Goal: Complete application form

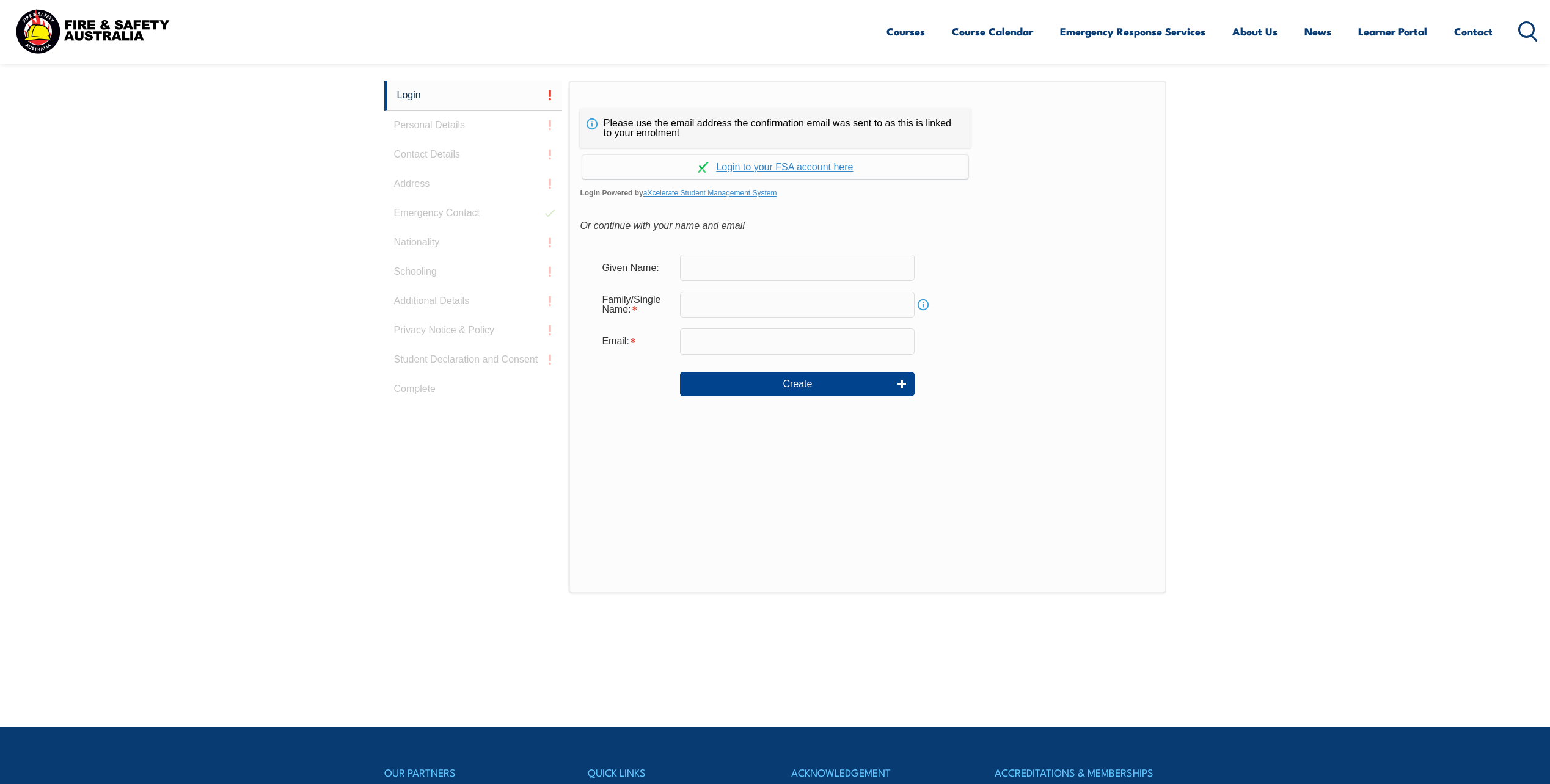
click at [717, 269] on input "text" at bounding box center [797, 267] width 234 height 26
type input "Andrea"
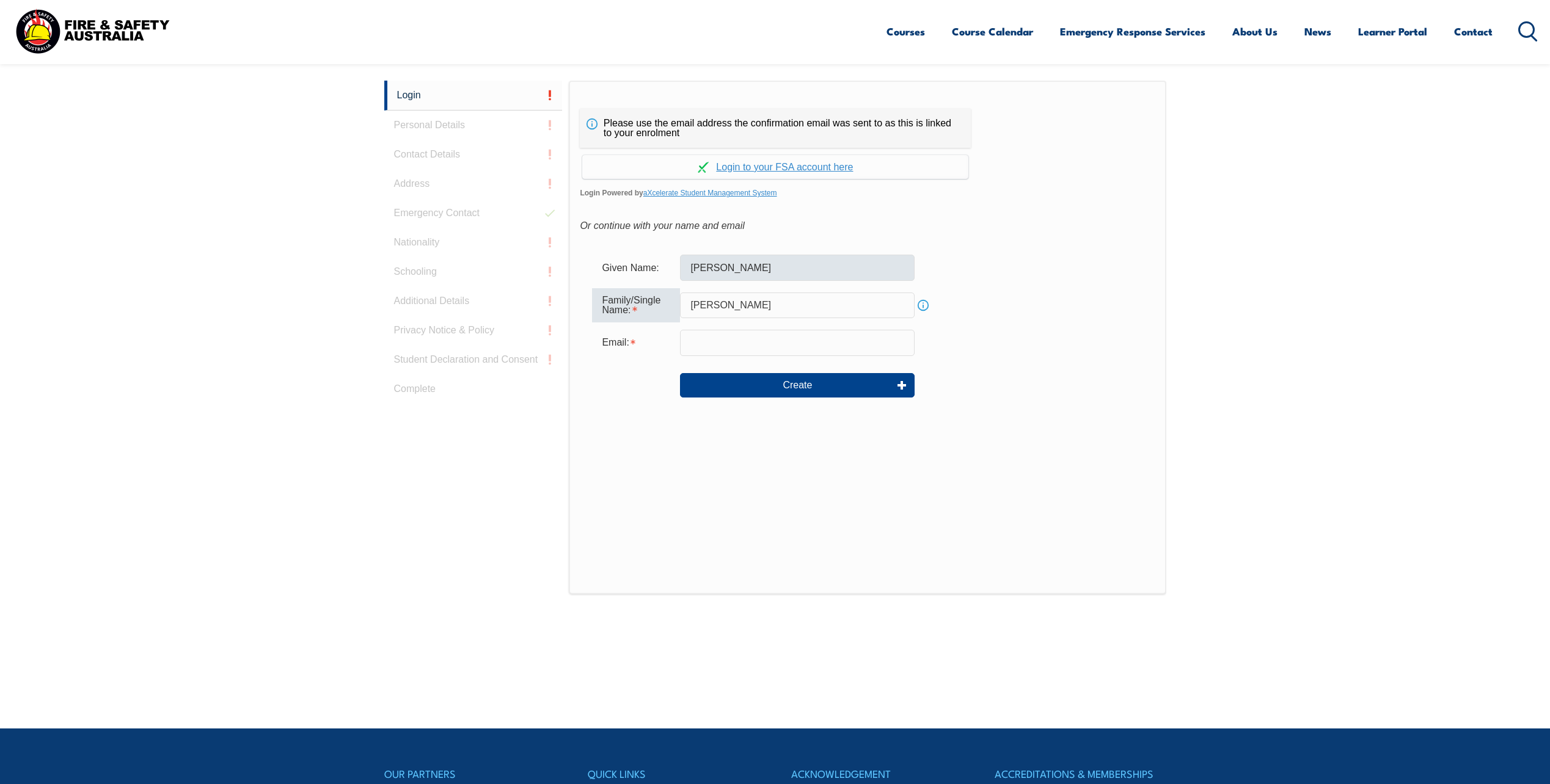
type input "Preece"
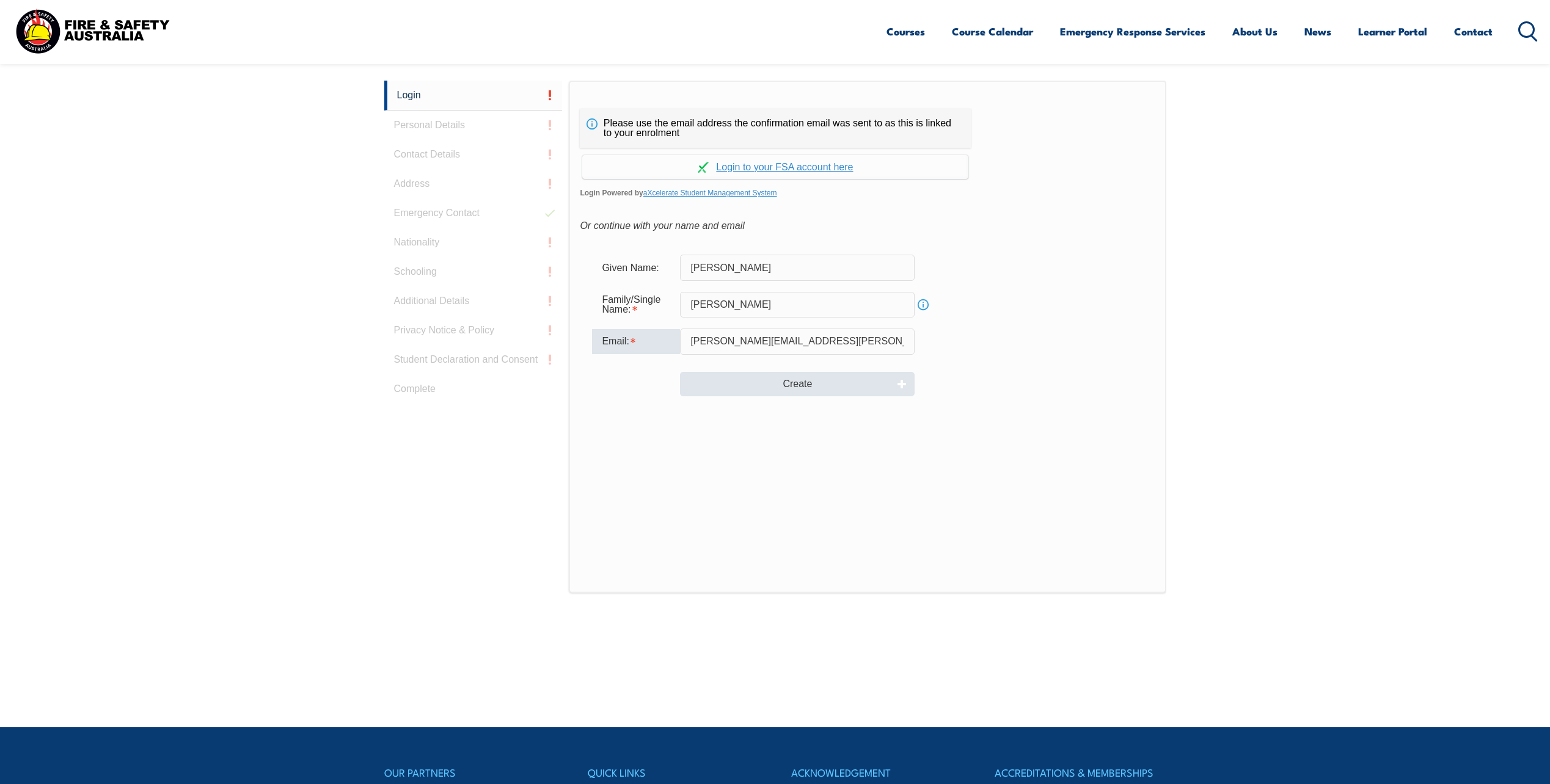
type input "andrea.preece@asc.com.au"
click at [799, 381] on button "Create" at bounding box center [797, 383] width 234 height 24
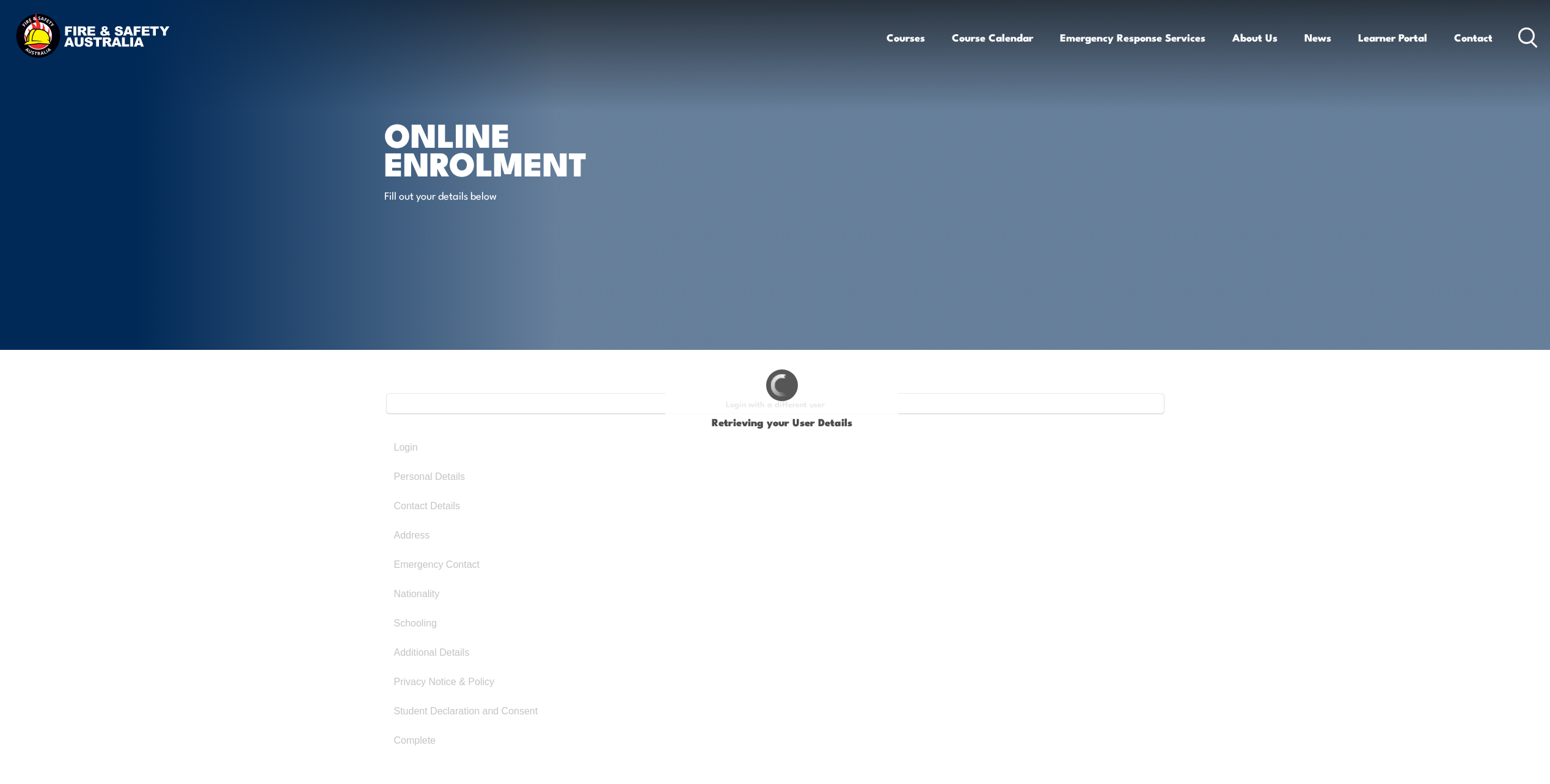
select select "Mrs"
type input "Andrea"
type input "Preece"
type input "March 2, 1971"
type input "K6QR65AWDA"
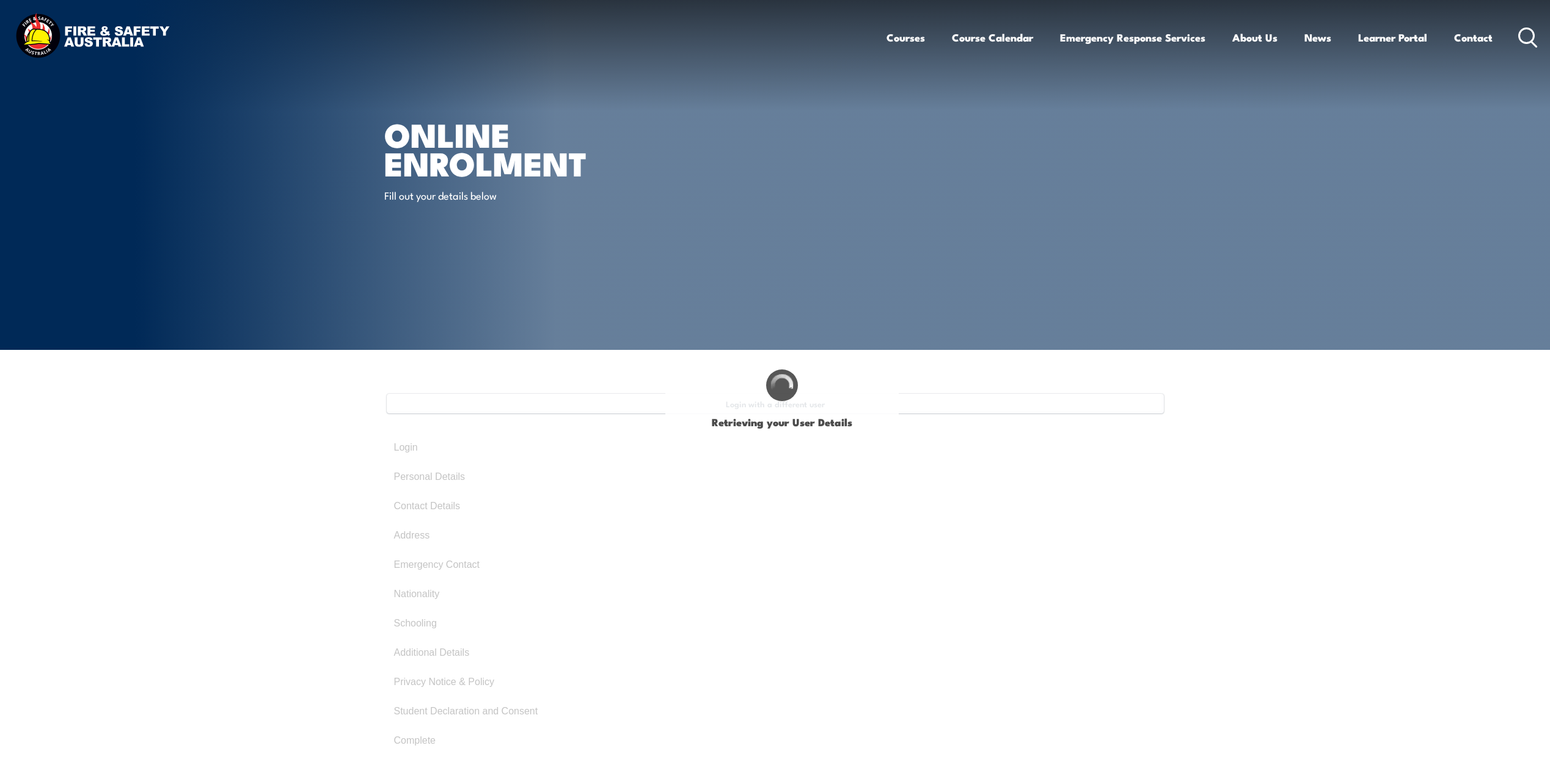
select select "F"
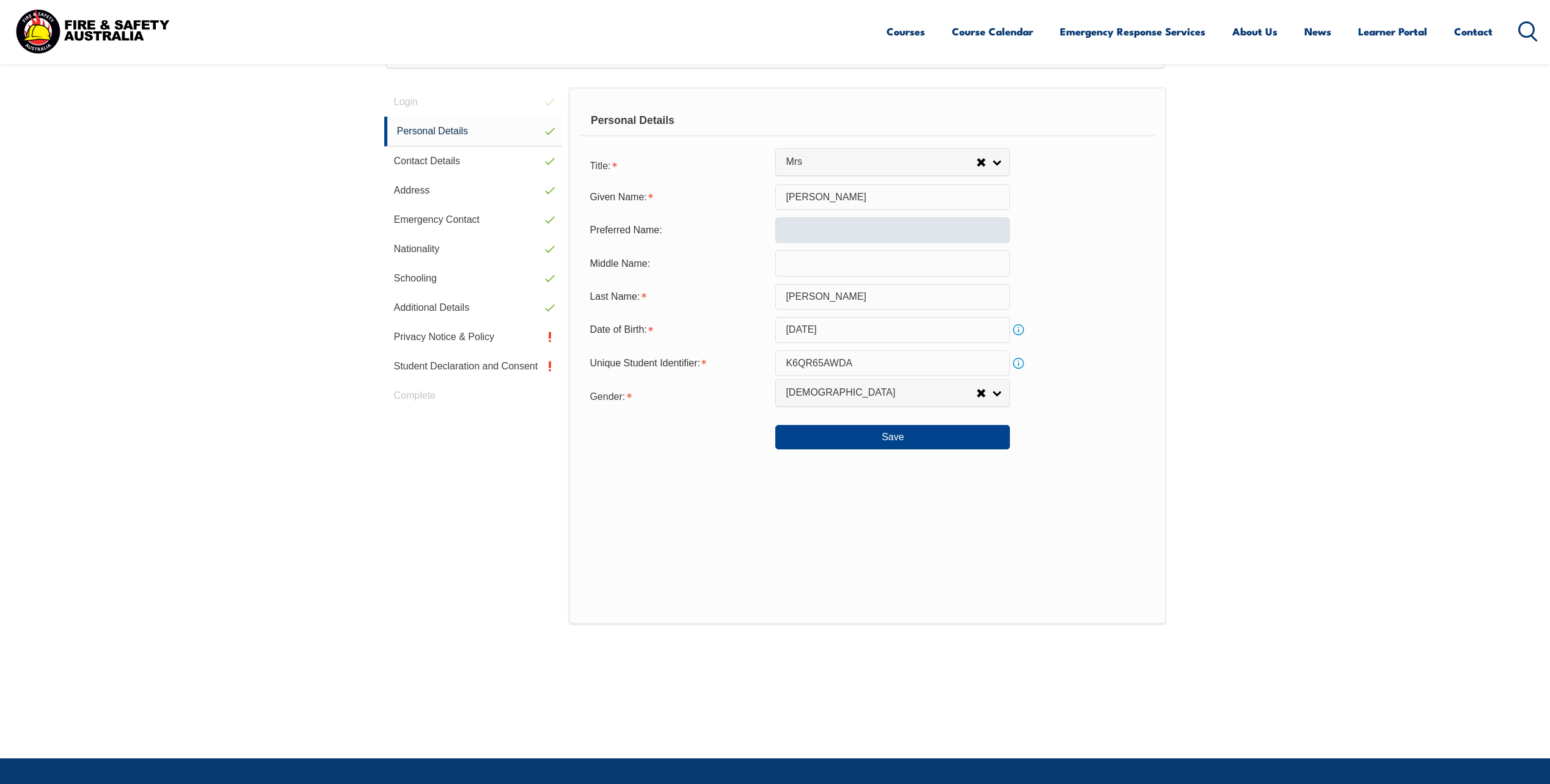
scroll to position [333, 0]
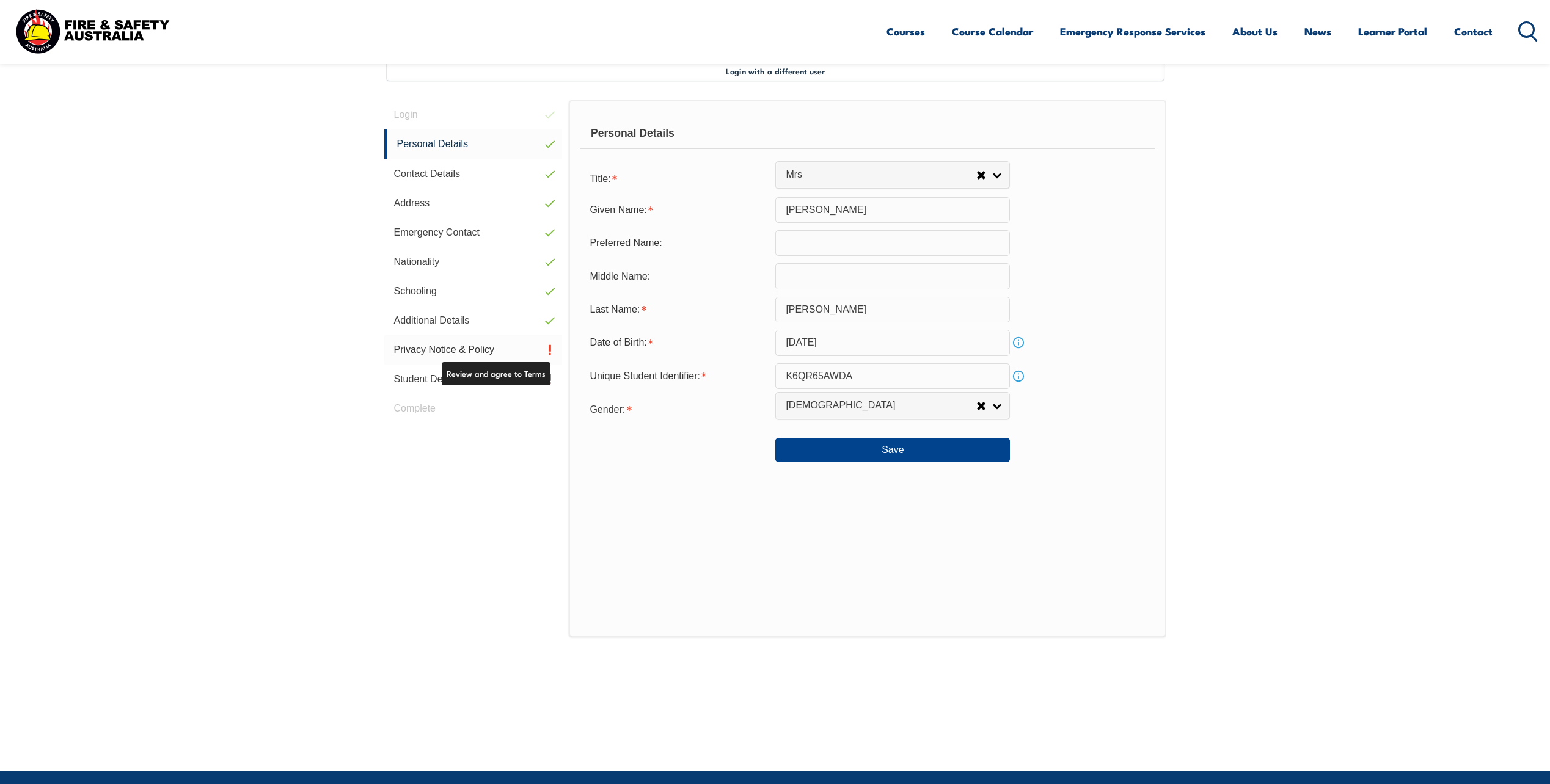
click at [479, 347] on link "Privacy Notice & Policy" at bounding box center [473, 349] width 178 height 29
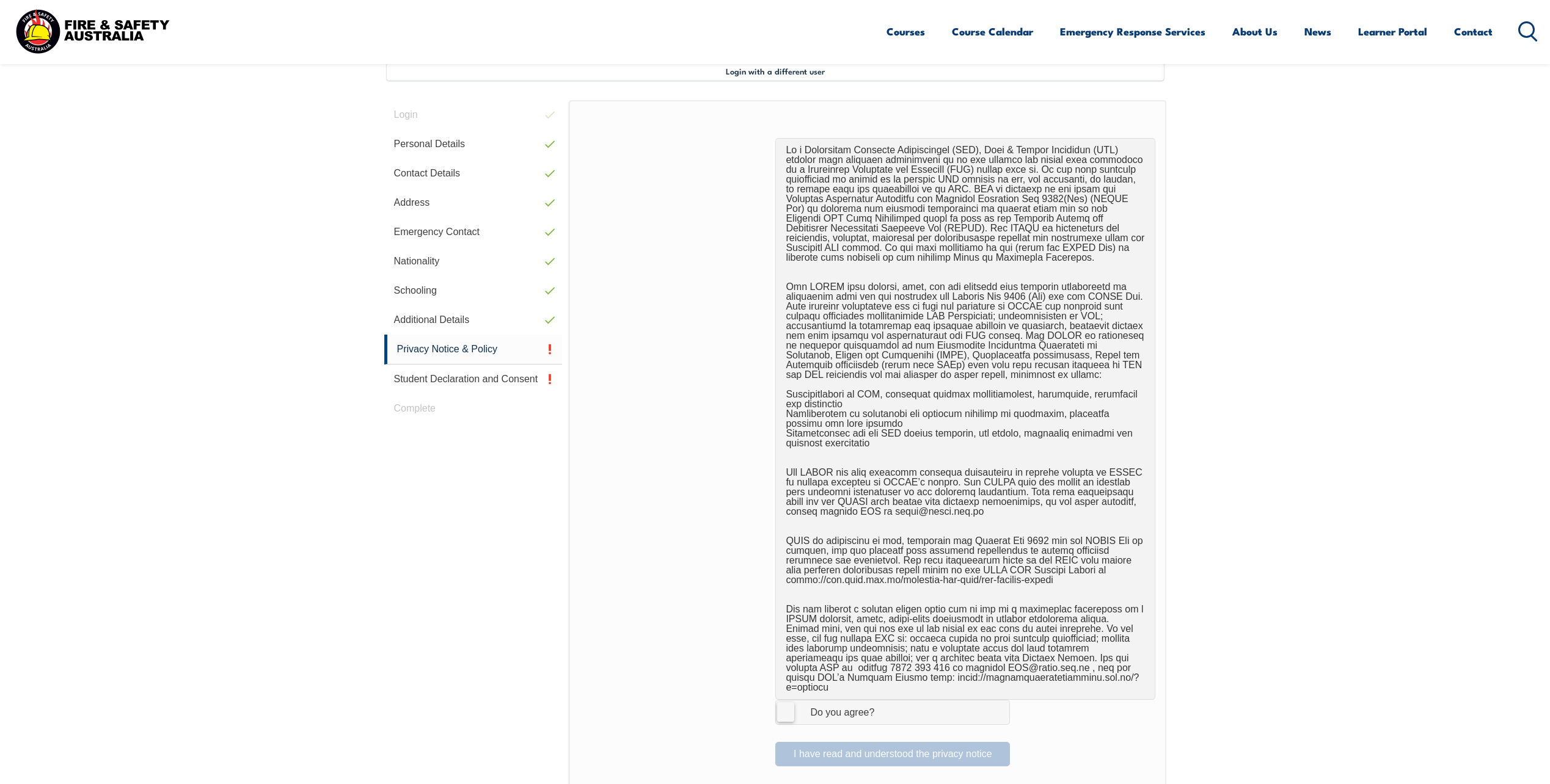
click at [791, 701] on label "I Agree Do you agree?" at bounding box center [892, 712] width 234 height 24
click at [884, 701] on input "I Agree Do you agree?" at bounding box center [894, 712] width 21 height 23
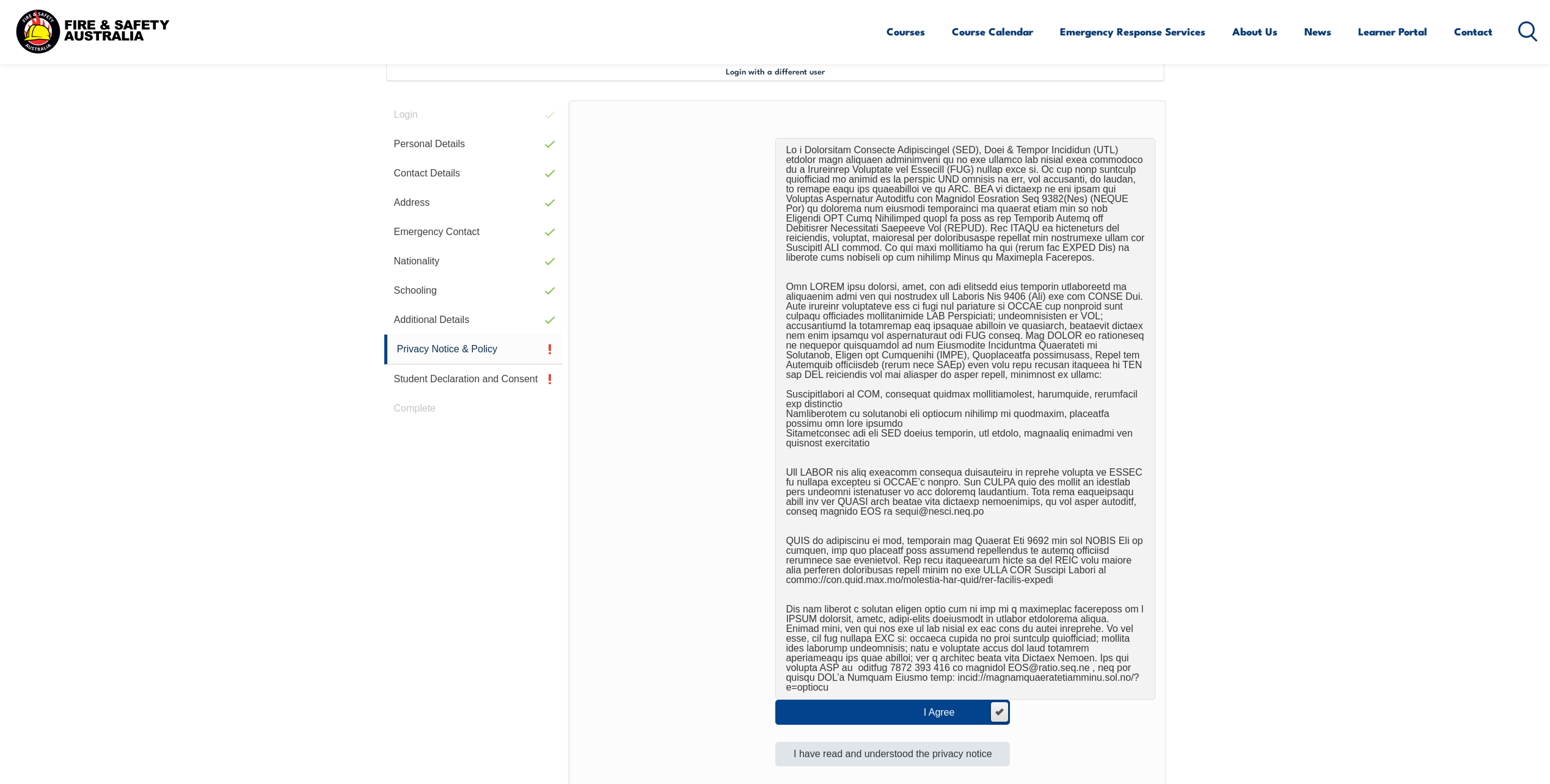
scroll to position [577, 0]
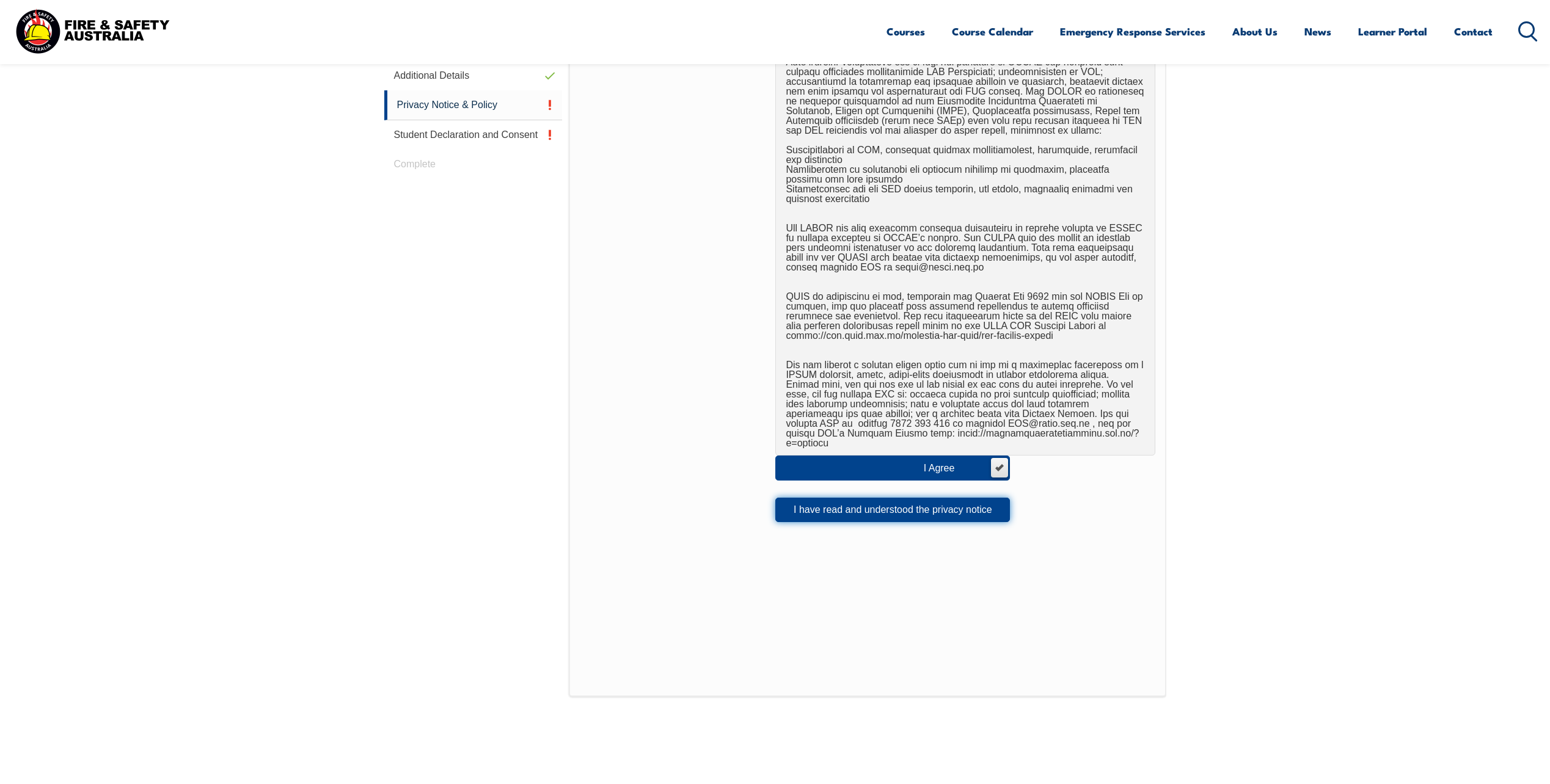
click at [900, 502] on button "I have read and understood the privacy notice" at bounding box center [892, 510] width 234 height 24
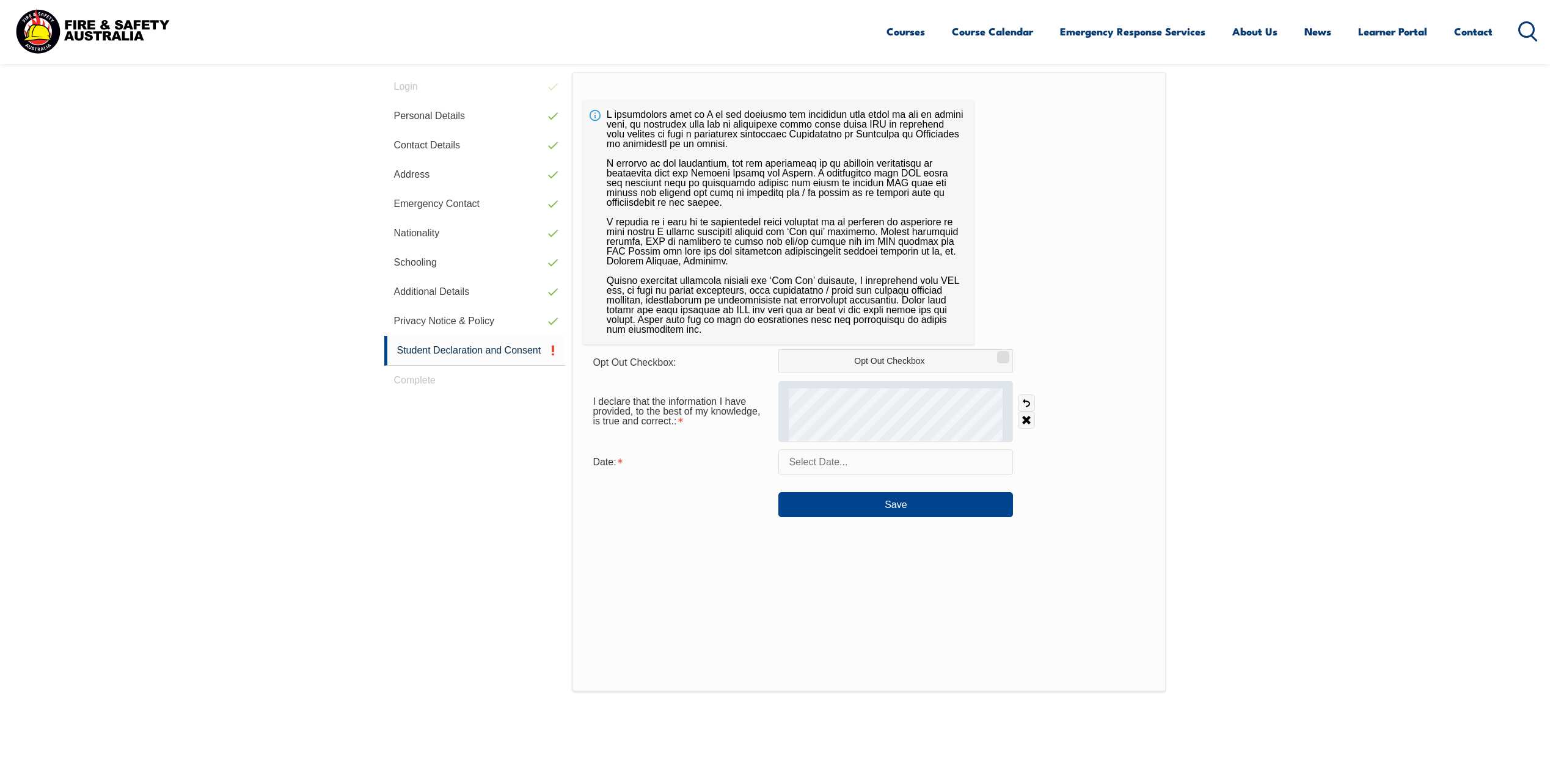
scroll to position [333, 0]
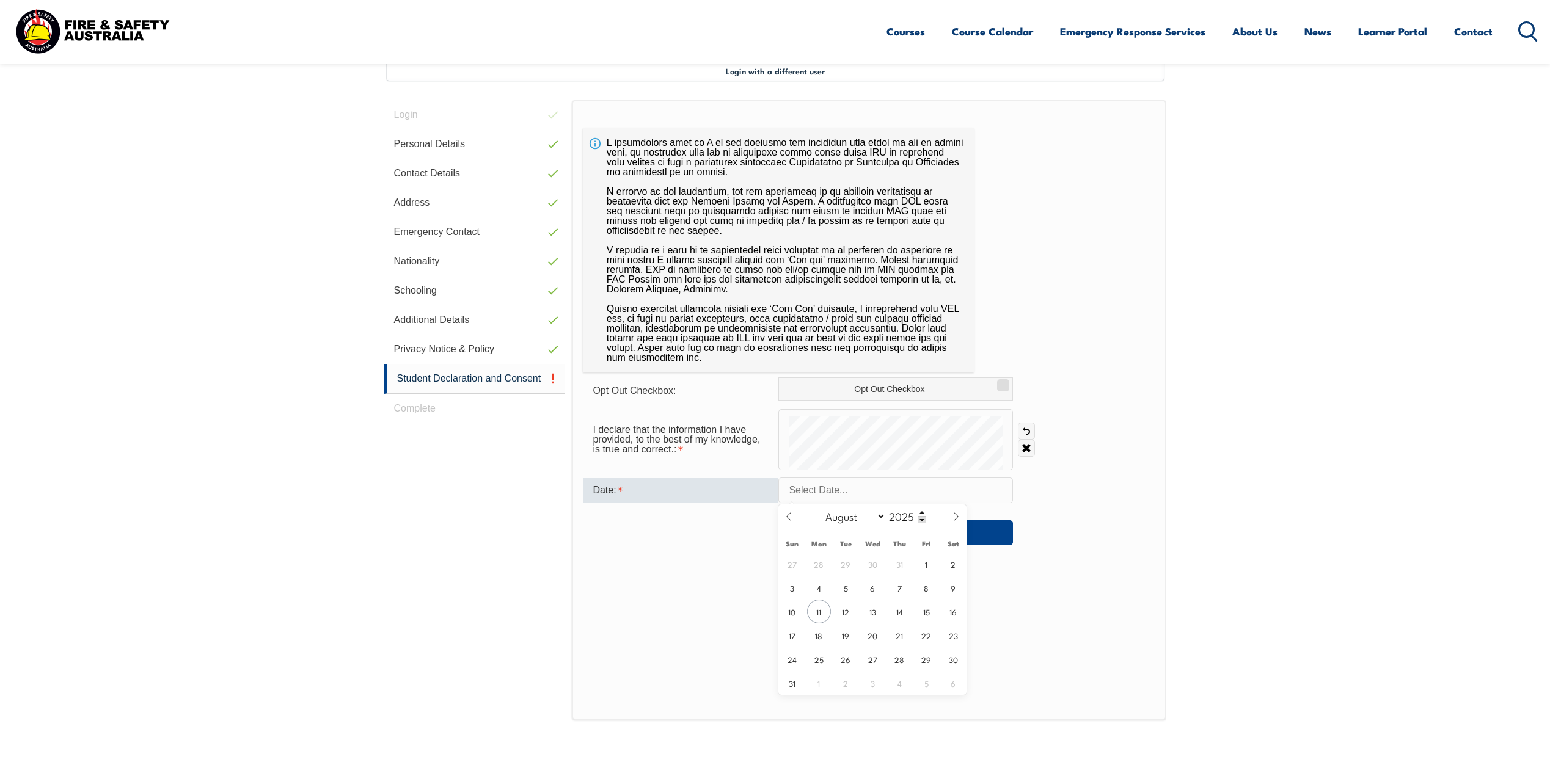
click at [849, 496] on input "text" at bounding box center [895, 490] width 234 height 26
click at [819, 608] on span "11" at bounding box center [819, 611] width 24 height 24
type input "August 11, 2025"
click at [896, 531] on button "Save" at bounding box center [895, 532] width 234 height 24
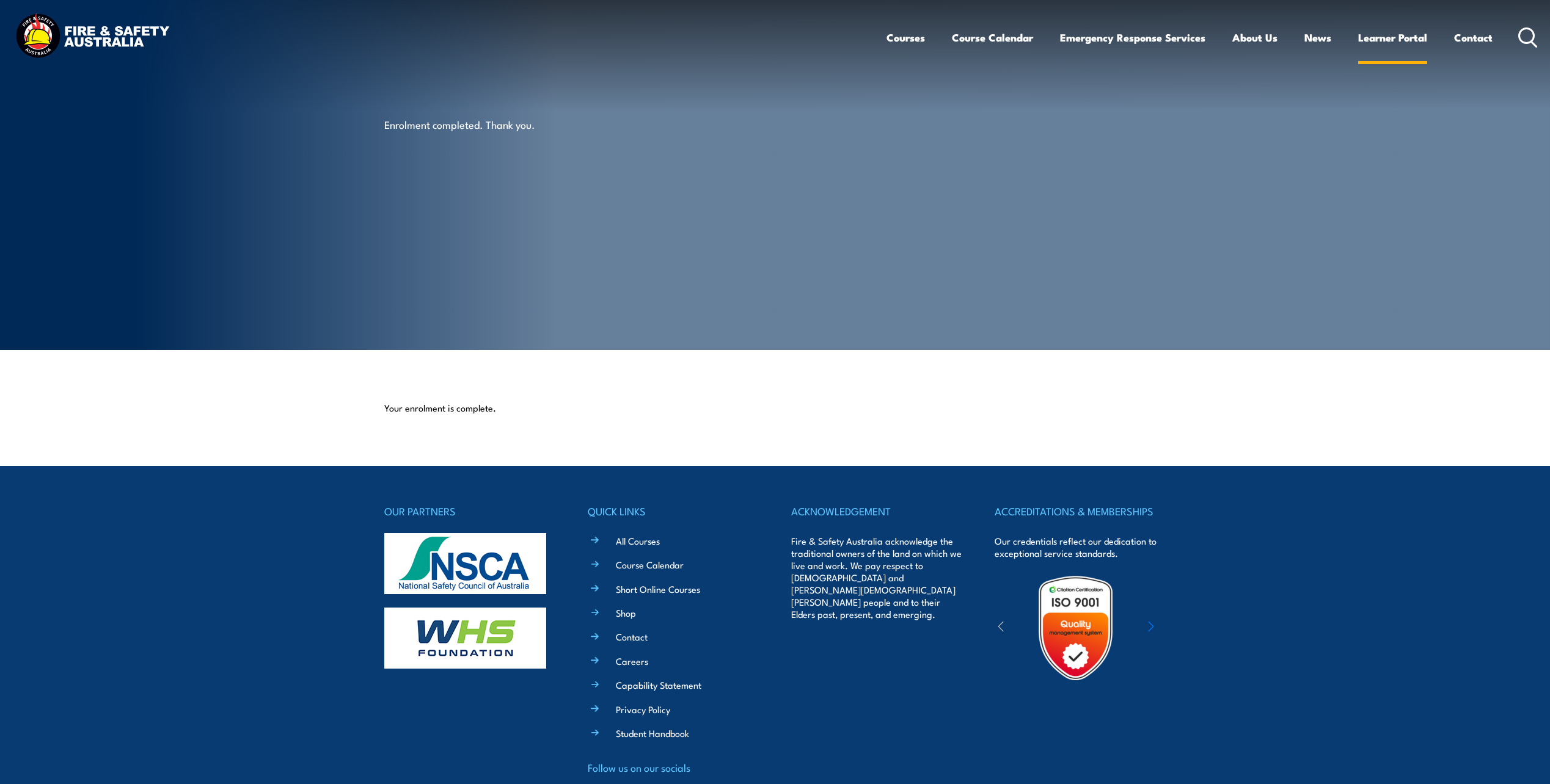
click at [1374, 34] on link "Learner Portal" at bounding box center [1392, 37] width 69 height 32
